Goal: Download file/media

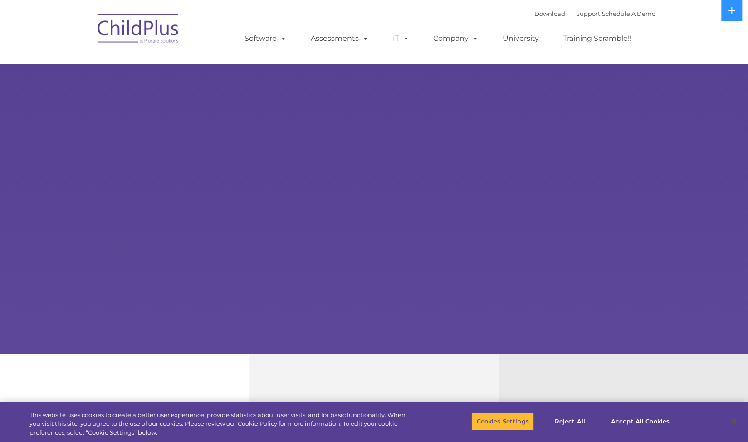
select select "MEDIUM"
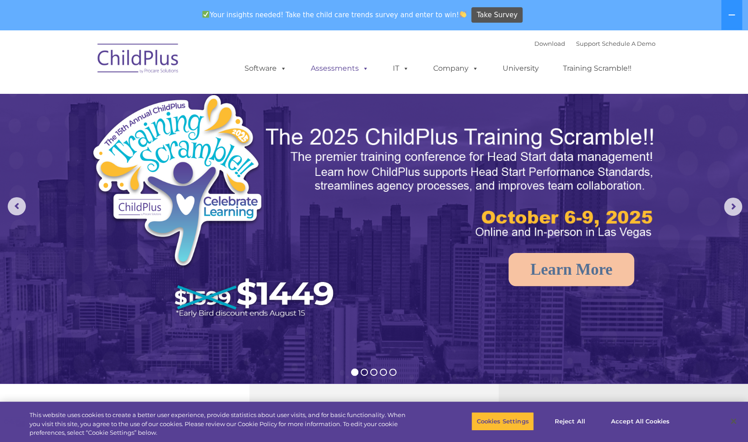
click at [363, 69] on span at bounding box center [364, 68] width 10 height 9
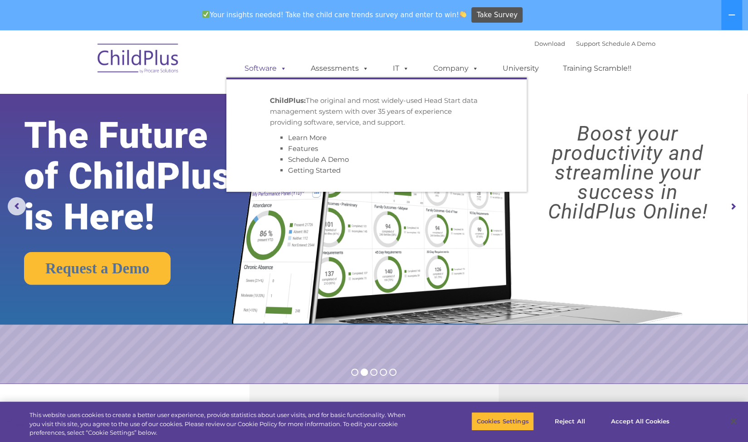
click at [279, 66] on span at bounding box center [282, 68] width 10 height 9
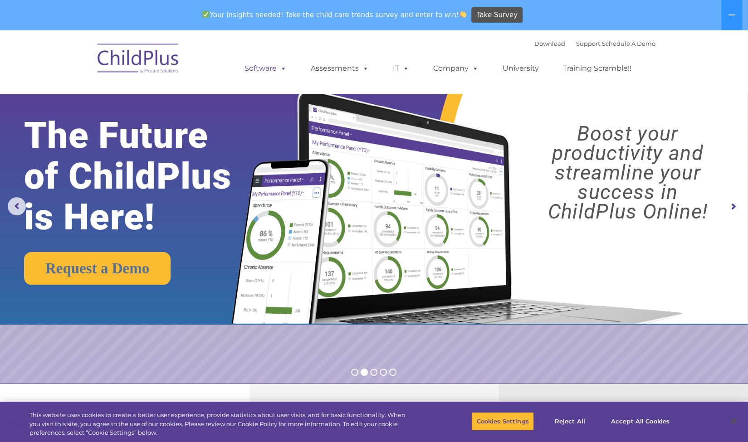
click at [285, 70] on span at bounding box center [282, 68] width 10 height 9
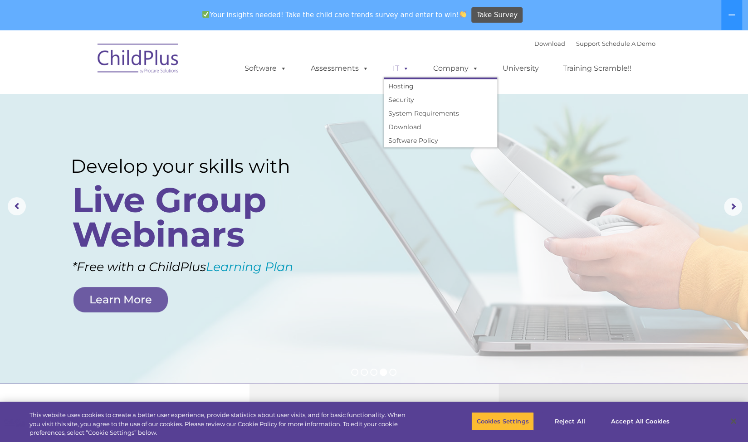
click at [404, 69] on span at bounding box center [404, 68] width 10 height 9
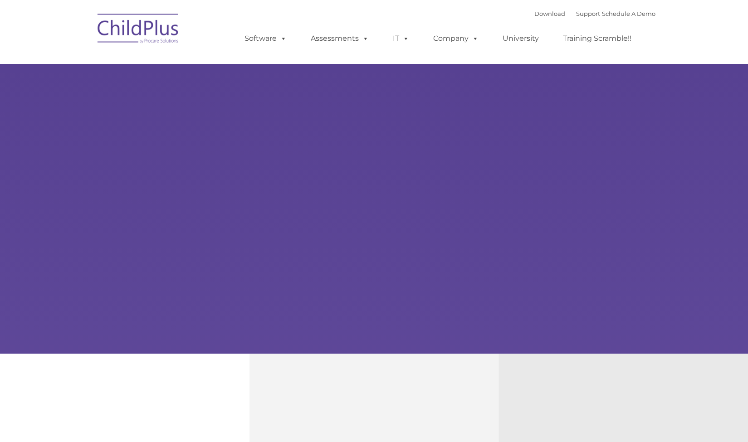
type input ""
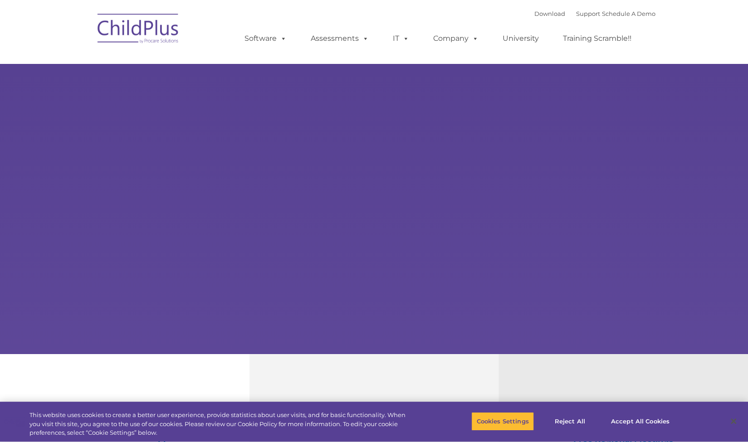
select select "MEDIUM"
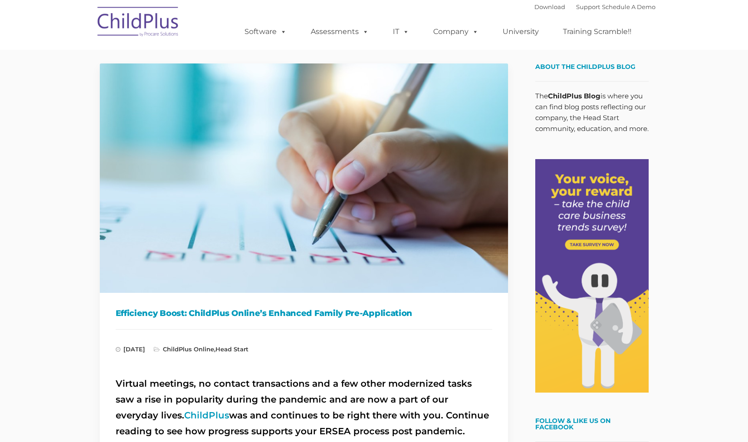
type input ""
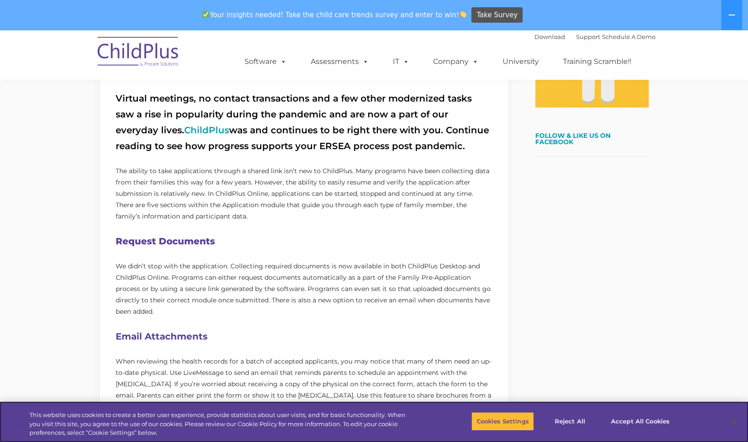
scroll to position [316, 0]
click at [184, 127] on link "ChildPlus" at bounding box center [206, 129] width 45 height 11
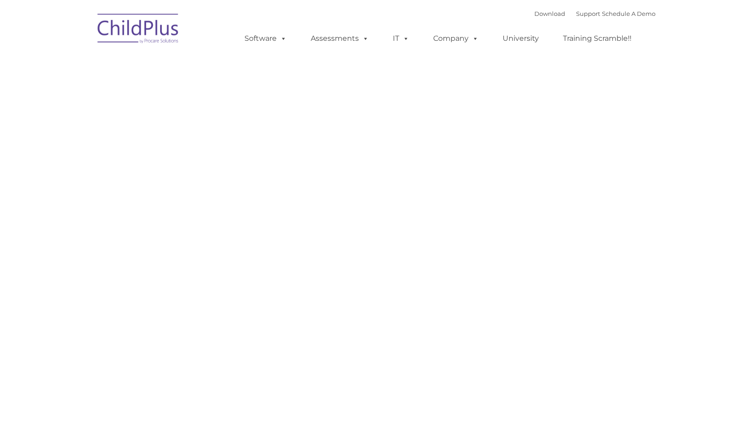
type input ""
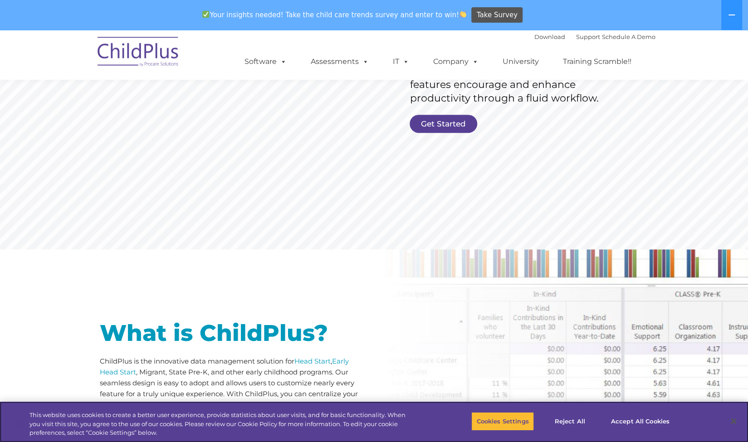
scroll to position [216, 0]
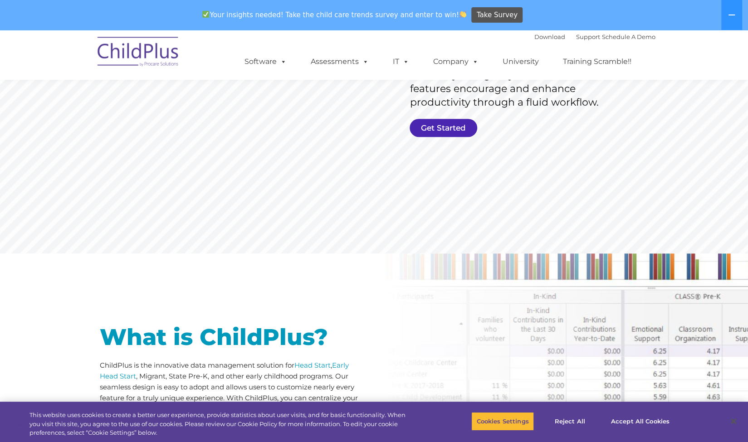
click at [443, 123] on link "Get Started" at bounding box center [444, 128] width 68 height 18
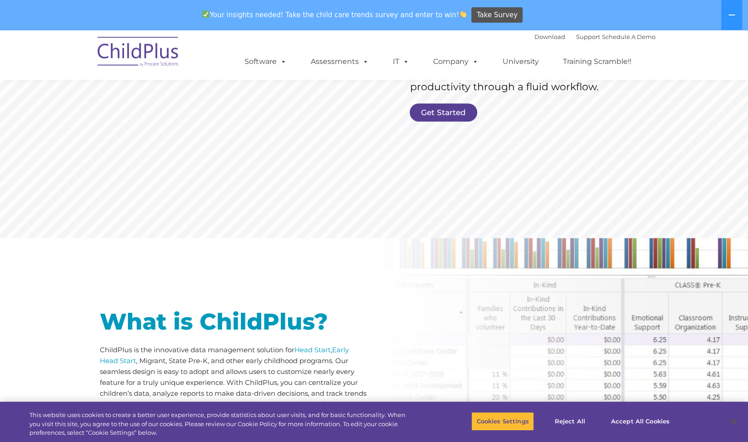
scroll to position [231, 0]
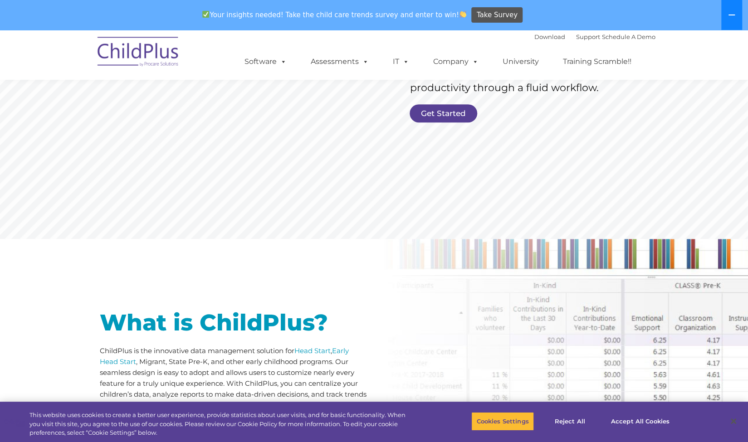
click at [735, 13] on icon at bounding box center [731, 14] width 7 height 7
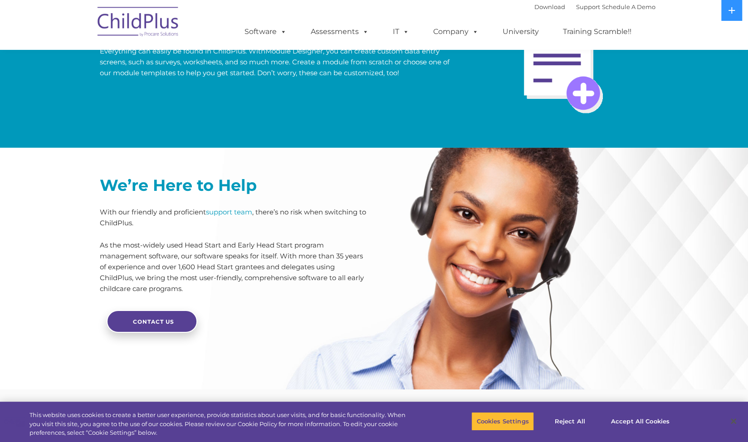
scroll to position [2113, 0]
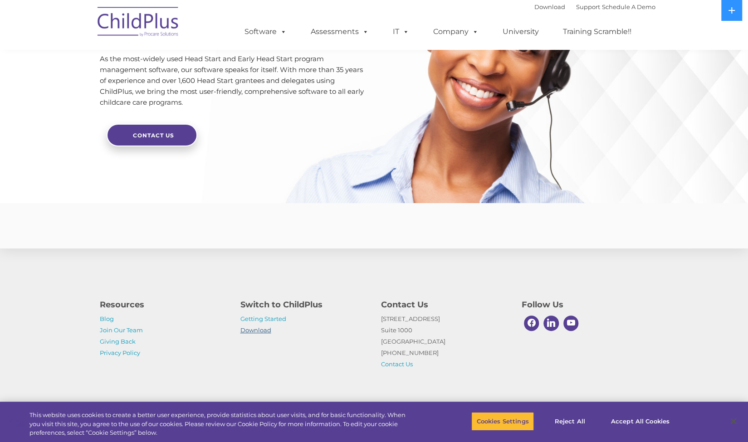
click at [260, 330] on link "Download" at bounding box center [255, 330] width 31 height 7
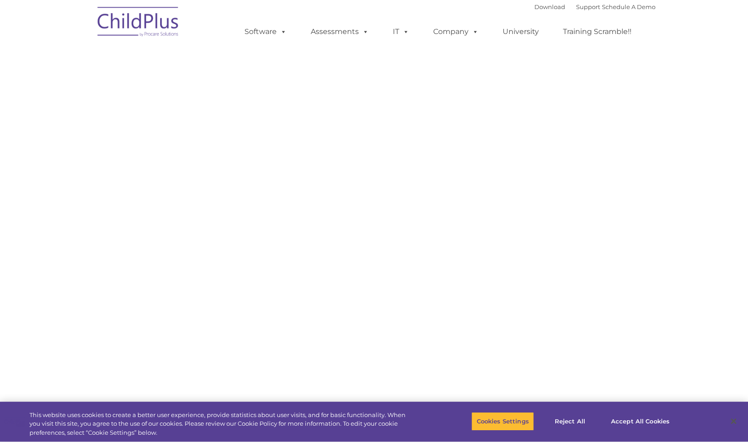
select select "MEDIUM"
